Goal: Task Accomplishment & Management: Manage account settings

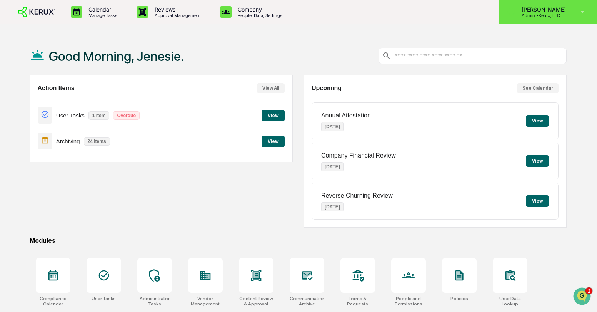
click at [555, 17] on p "Admin • Kerux, LLC" at bounding box center [543, 15] width 54 height 5
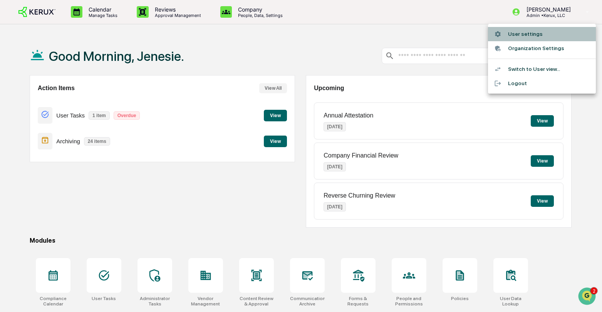
click at [535, 36] on li "User settings" at bounding box center [542, 34] width 108 height 14
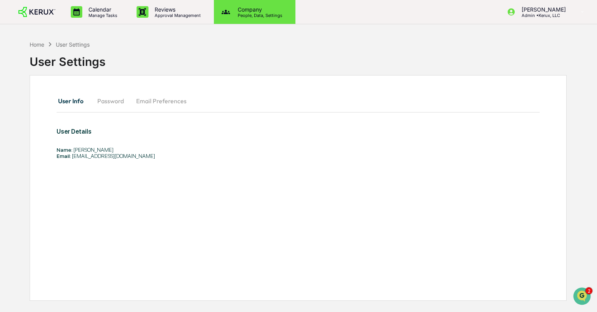
click at [249, 18] on div "Company People, Data, Settings" at bounding box center [255, 12] width 82 height 24
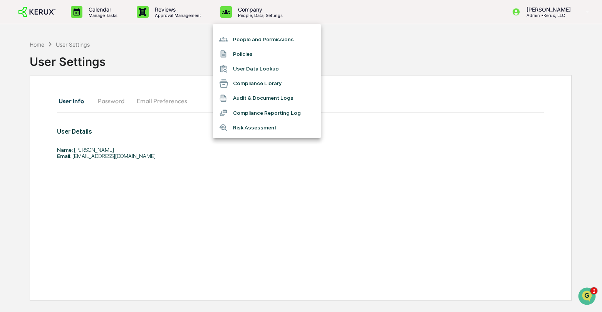
click at [260, 70] on li "User Data Lookup" at bounding box center [267, 69] width 108 height 15
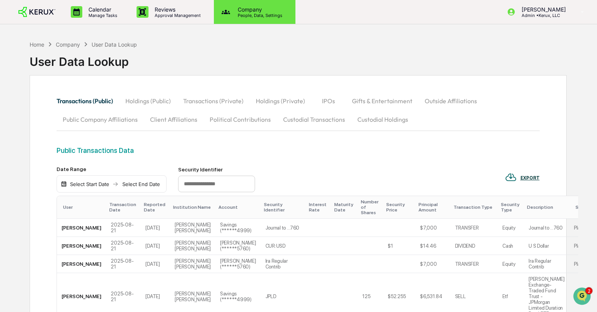
click at [245, 13] on p "People, Data, Settings" at bounding box center [259, 15] width 55 height 5
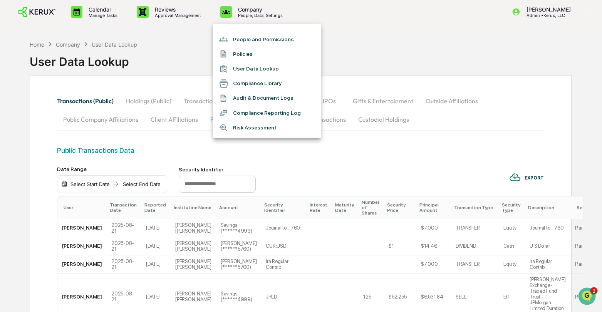
click at [232, 38] on li "People and Permissions" at bounding box center [267, 39] width 108 height 15
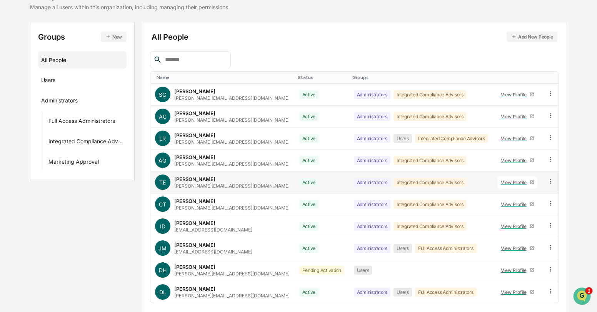
scroll to position [90, 0]
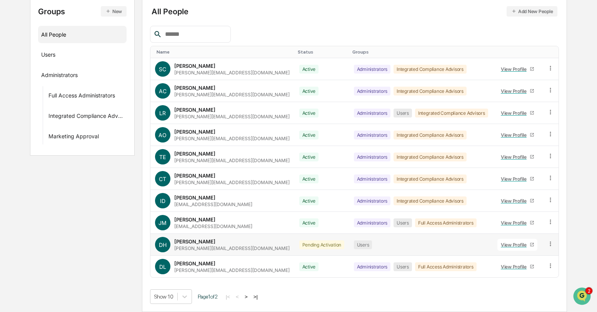
click at [550, 244] on icon at bounding box center [550, 243] width 7 height 7
click at [518, 272] on div "Change Status" at bounding box center [516, 271] width 64 height 9
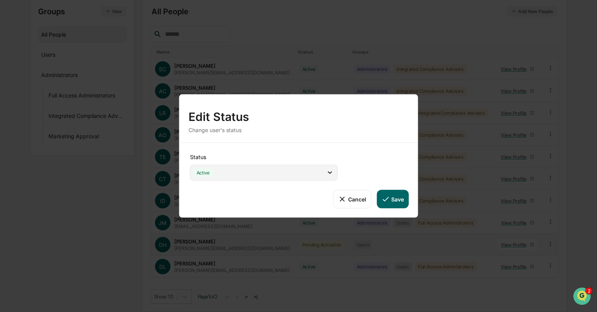
click at [325, 174] on div "Active" at bounding box center [264, 173] width 148 height 16
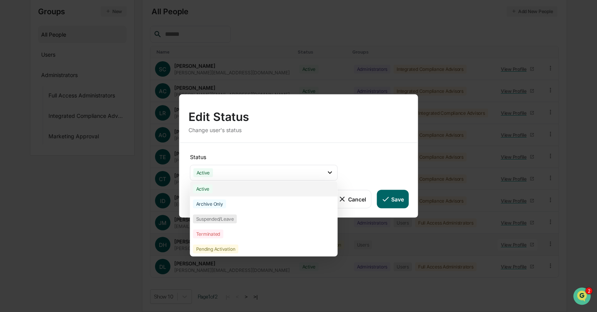
click at [289, 186] on div "Active" at bounding box center [264, 188] width 148 height 15
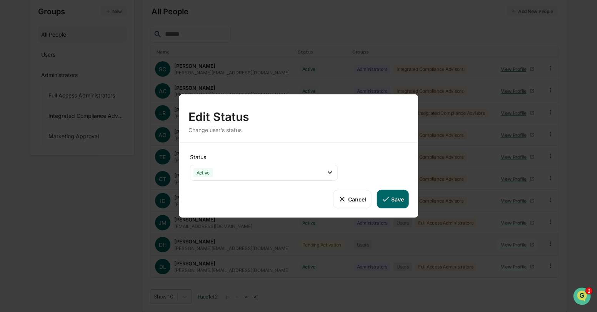
click at [394, 199] on button "Save" at bounding box center [393, 199] width 32 height 18
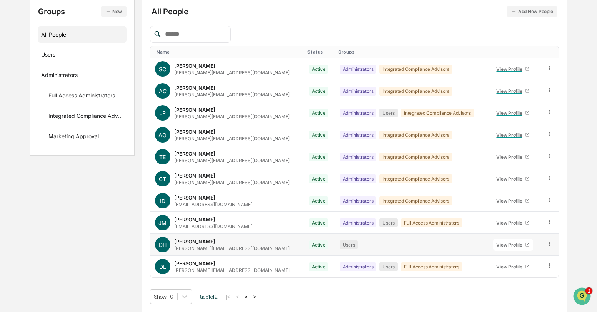
click at [250, 296] on button ">" at bounding box center [246, 296] width 8 height 7
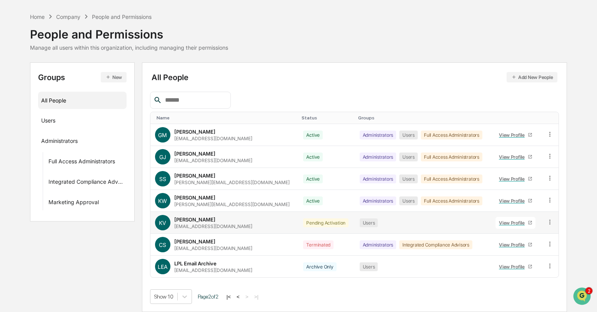
click at [555, 222] on td at bounding box center [550, 223] width 17 height 22
click at [550, 222] on icon at bounding box center [550, 221] width 1 height 5
click at [522, 250] on div "Change Status" at bounding box center [516, 249] width 64 height 9
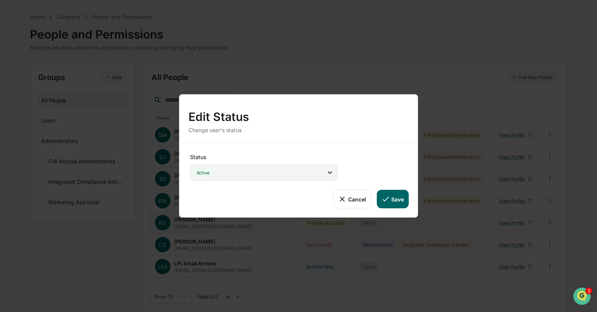
click at [317, 176] on div "Active" at bounding box center [264, 173] width 148 height 16
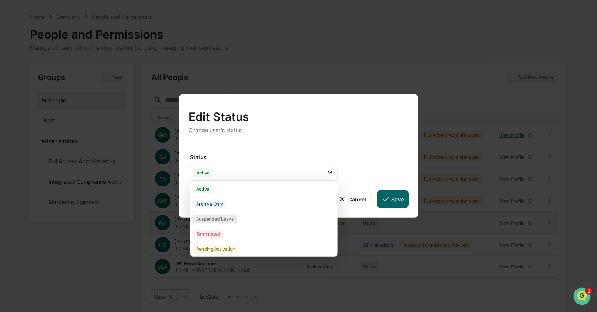
click at [390, 202] on button "Save" at bounding box center [393, 199] width 32 height 18
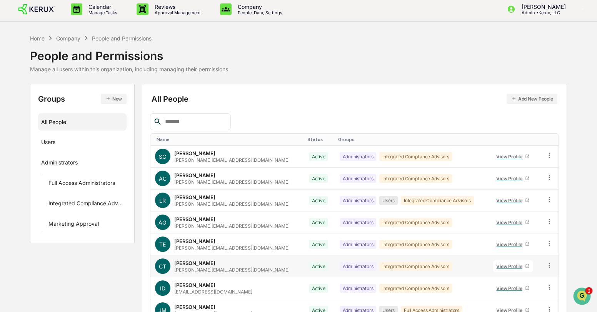
scroll to position [0, 0]
